Goal: Find specific page/section: Find specific page/section

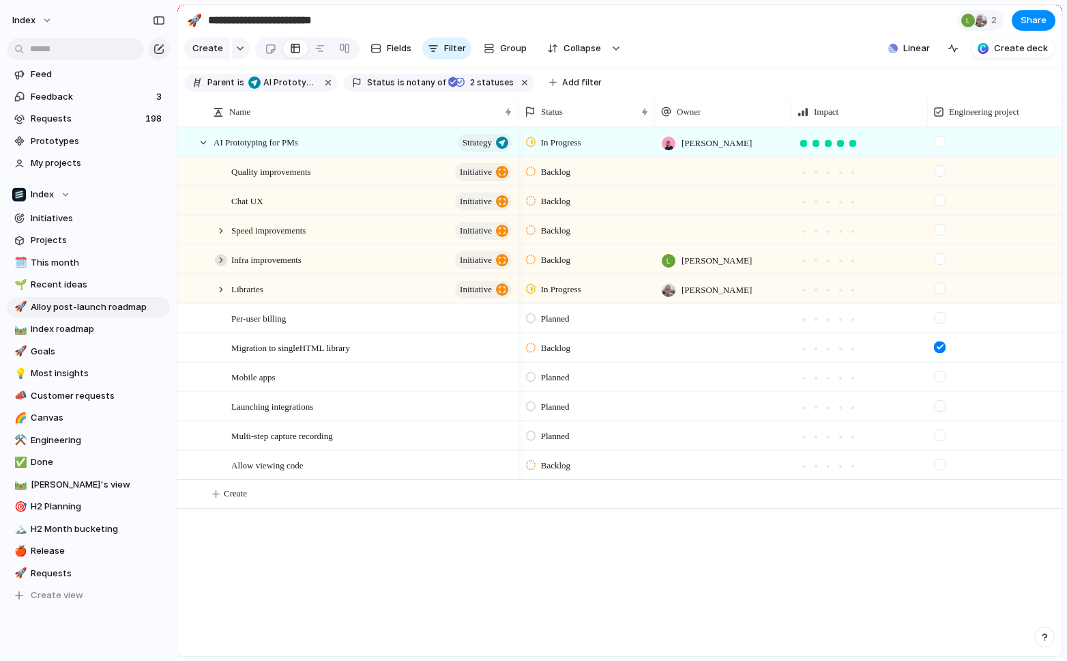
click at [225, 266] on div at bounding box center [221, 260] width 12 height 12
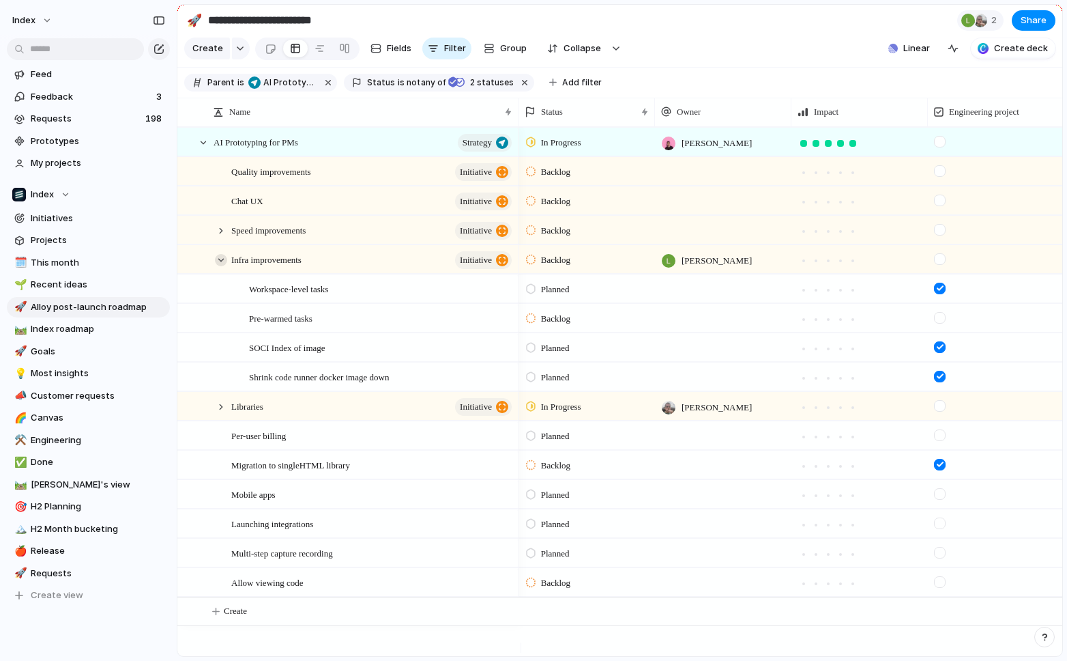
click at [216, 266] on div at bounding box center [221, 260] width 12 height 12
